Goal: Transaction & Acquisition: Subscribe to service/newsletter

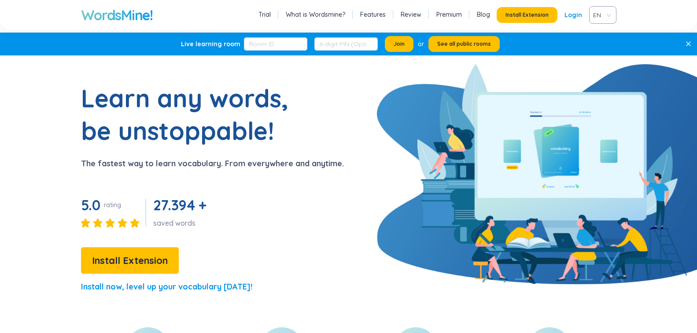
click at [575, 13] on link "Login" at bounding box center [574, 15] width 18 height 16
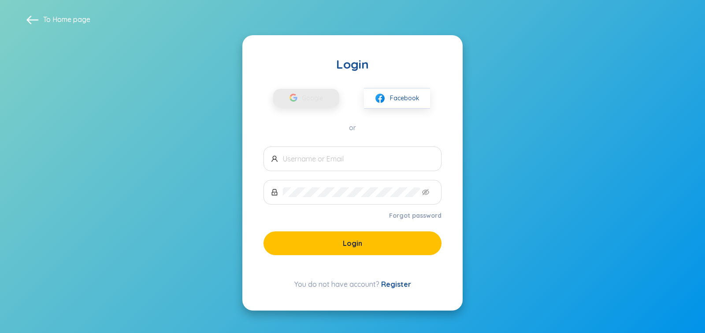
click at [310, 97] on span "Google" at bounding box center [315, 98] width 26 height 18
click at [396, 287] on link "Register" at bounding box center [396, 284] width 30 height 9
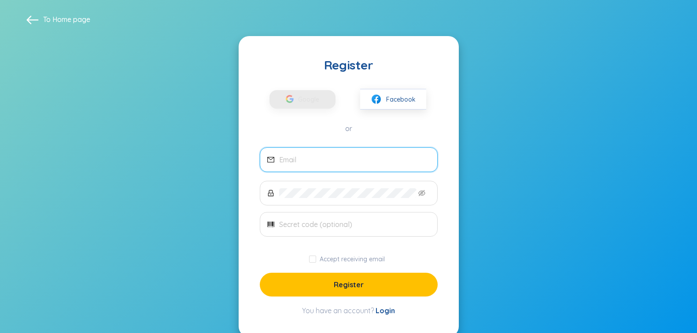
scroll to position [17, 0]
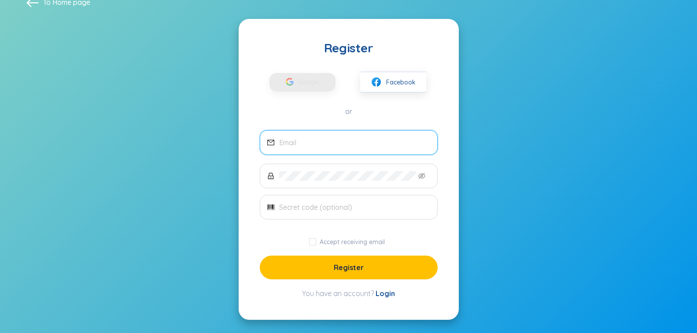
click at [335, 145] on input "email" at bounding box center [354, 143] width 151 height 10
click at [314, 85] on span "Google" at bounding box center [311, 82] width 26 height 18
click at [321, 145] on input "email" at bounding box center [354, 143] width 151 height 10
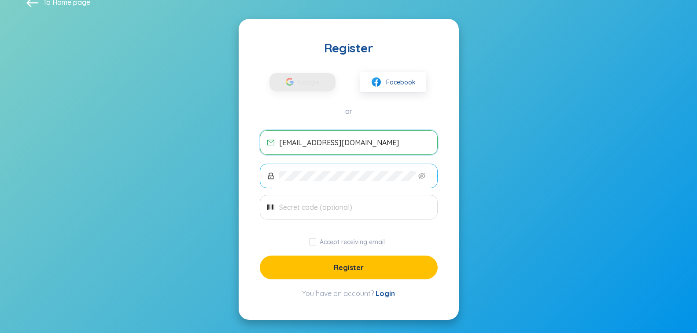
type input "[EMAIL_ADDRESS][DOMAIN_NAME]"
click at [337, 204] on input "text" at bounding box center [354, 208] width 151 height 10
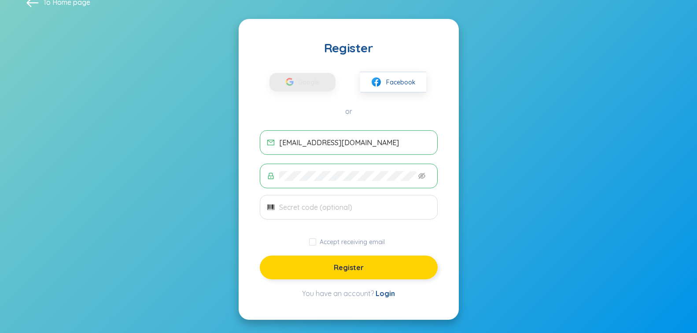
click at [351, 264] on span "Register" at bounding box center [349, 268] width 30 height 10
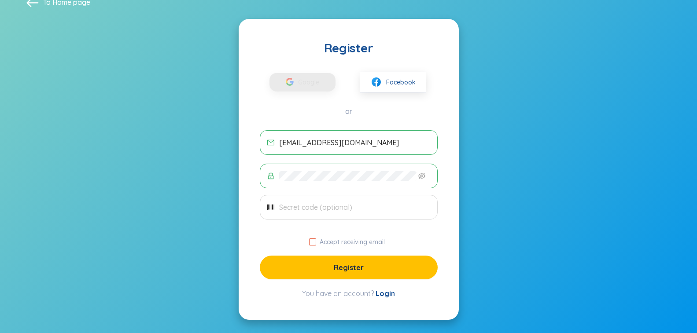
scroll to position [0, 0]
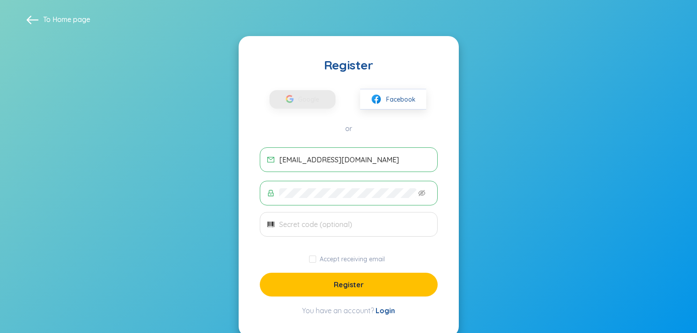
click at [70, 15] on link "Home page" at bounding box center [71, 19] width 38 height 9
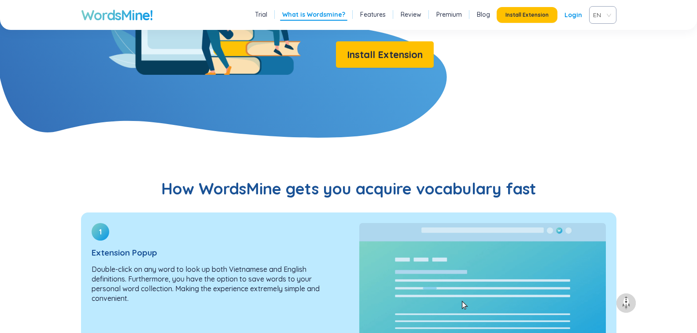
scroll to position [925, 0]
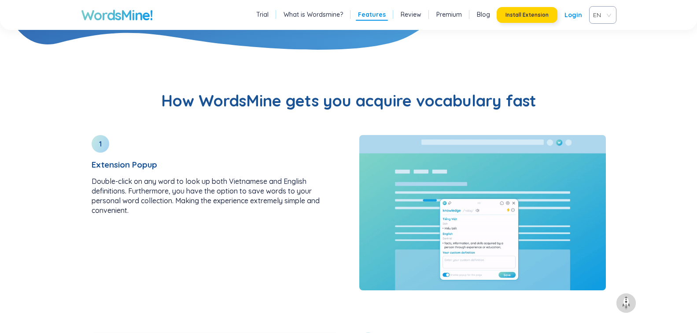
click at [528, 17] on span "Install Extension" at bounding box center [527, 14] width 43 height 7
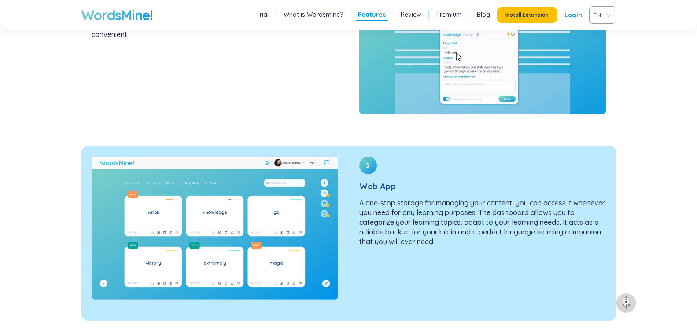
scroll to position [1145, 0]
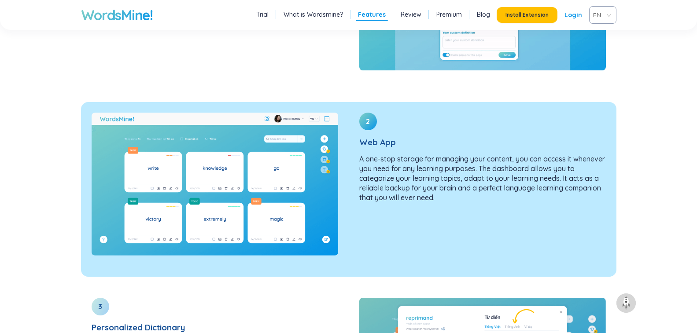
click at [193, 221] on img at bounding box center [215, 184] width 247 height 143
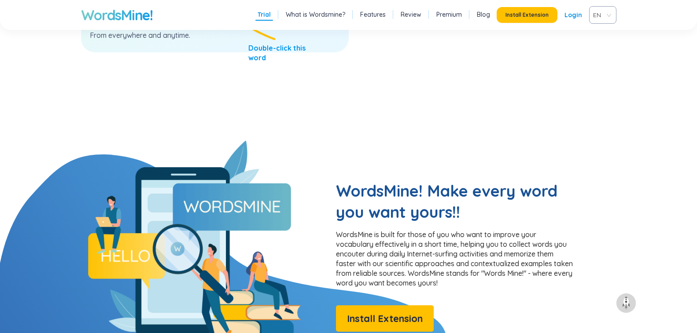
scroll to position [705, 0]
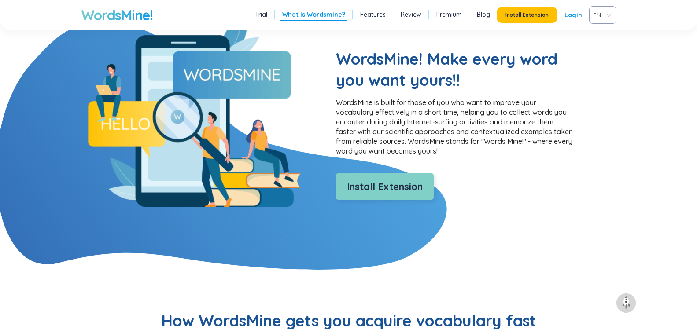
click at [352, 178] on button "Install Extension" at bounding box center [385, 187] width 98 height 26
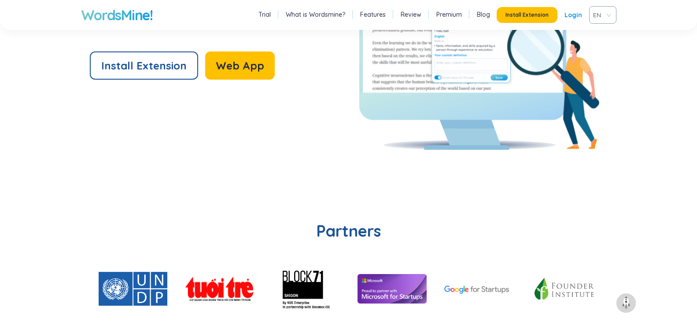
scroll to position [1894, 0]
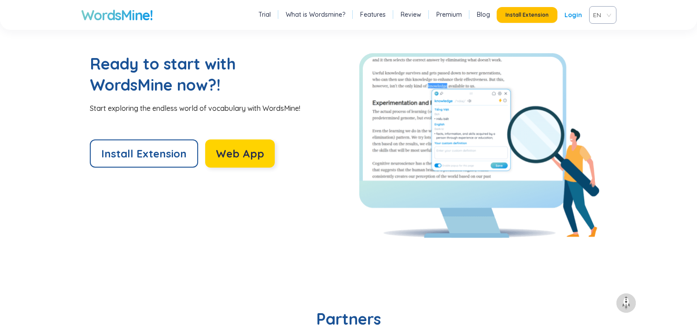
click at [236, 157] on span "Web App" at bounding box center [240, 154] width 48 height 14
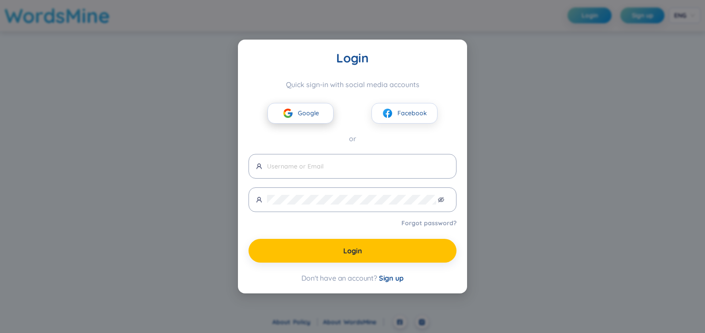
click at [319, 114] on button "Google" at bounding box center [300, 113] width 66 height 21
click at [301, 112] on span "Google" at bounding box center [308, 113] width 21 height 10
click at [386, 276] on span "Sign up" at bounding box center [391, 278] width 25 height 9
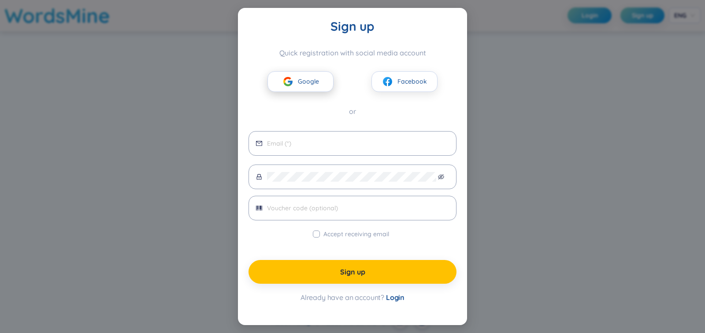
click at [302, 81] on span "Google" at bounding box center [308, 82] width 21 height 10
click at [298, 82] on span "Google" at bounding box center [308, 82] width 21 height 10
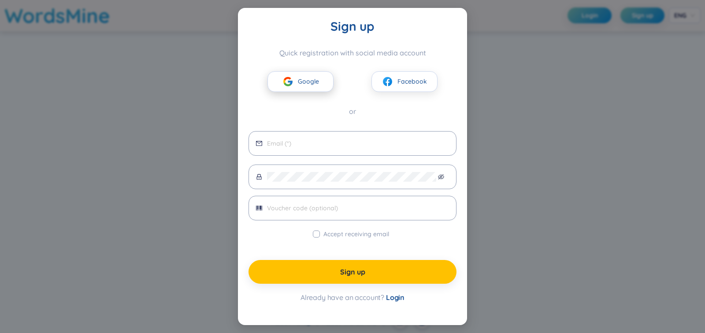
click at [286, 82] on img at bounding box center [287, 81] width 11 height 11
click at [392, 300] on span "Login" at bounding box center [395, 297] width 18 height 9
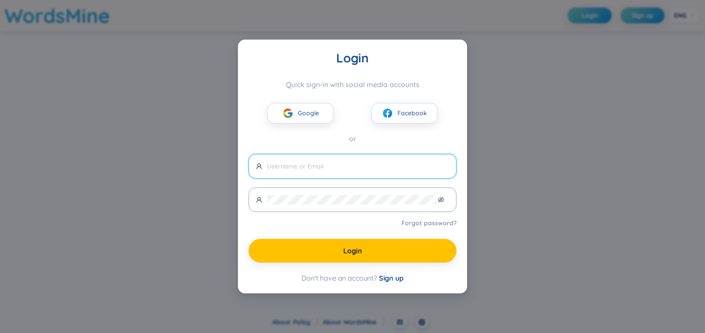
click at [396, 281] on span "Sign up" at bounding box center [391, 278] width 25 height 9
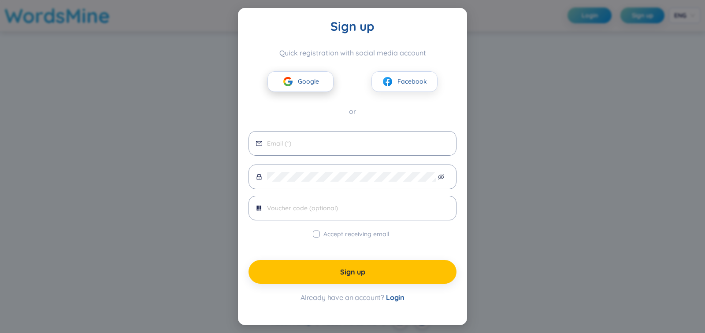
click at [302, 88] on button "Google" at bounding box center [300, 81] width 66 height 21
click at [299, 84] on span "Google" at bounding box center [308, 82] width 21 height 10
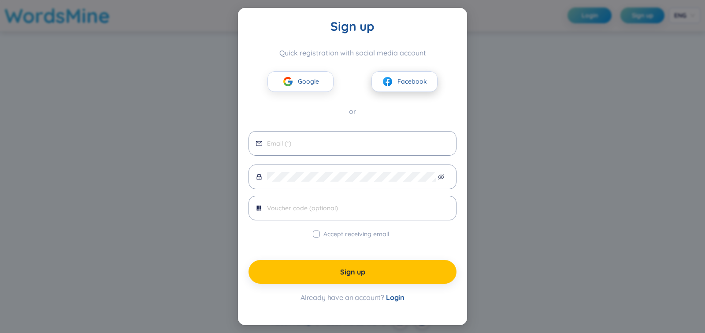
click at [423, 91] on button "Facebook" at bounding box center [404, 81] width 66 height 21
click at [311, 86] on span "Google" at bounding box center [308, 82] width 21 height 10
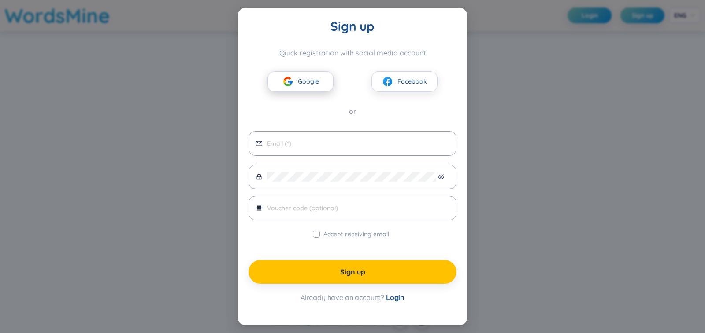
click at [311, 86] on span "Google" at bounding box center [308, 82] width 21 height 10
click at [298, 85] on span "Google" at bounding box center [308, 82] width 21 height 10
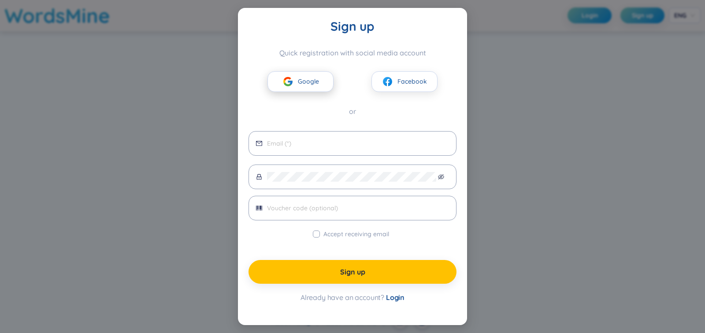
click at [298, 85] on span "Google" at bounding box center [308, 82] width 21 height 10
click at [301, 123] on div "Sign up Quick registration with social media account Google Facebook or Accept …" at bounding box center [352, 166] width 208 height 296
click at [295, 80] on button "Google" at bounding box center [300, 81] width 66 height 21
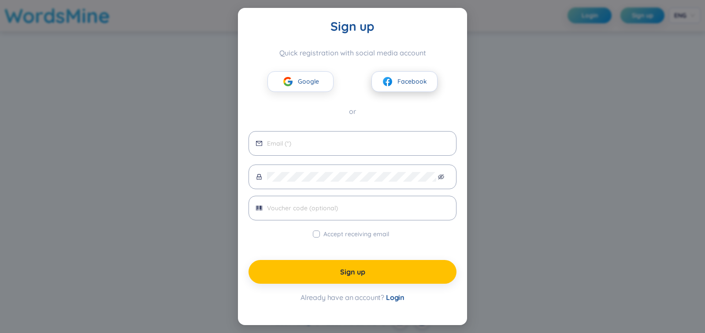
click at [403, 82] on span "Facebook" at bounding box center [412, 82] width 30 height 10
click at [381, 89] on button "Facebook" at bounding box center [404, 81] width 66 height 21
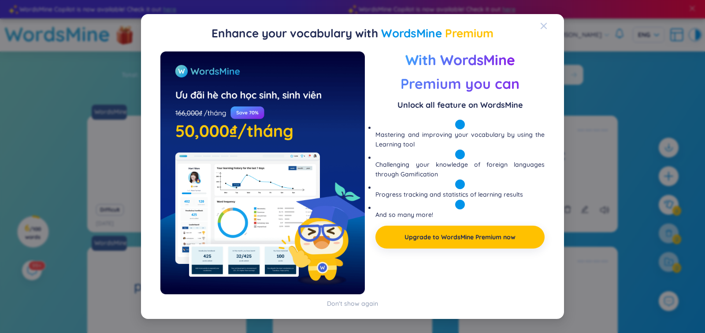
click at [546, 62] on div "Preview With WordsMine Premium you can Unlock all feature on WordsMine Masterin…" at bounding box center [352, 178] width 402 height 252
click at [542, 26] on icon "Close" at bounding box center [543, 25] width 7 height 7
